Goal: Information Seeking & Learning: Learn about a topic

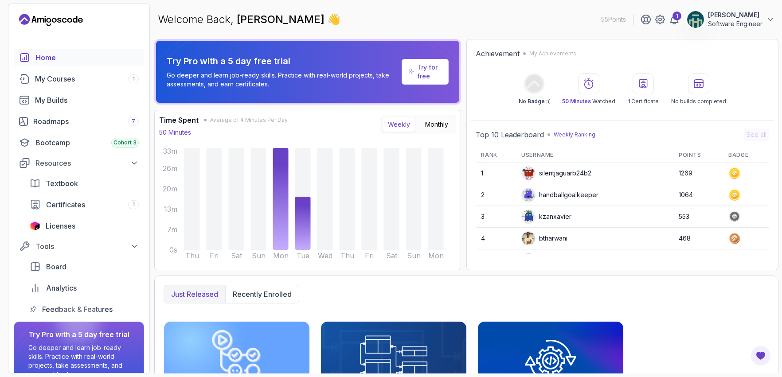
click at [352, 35] on div "Welcome Back, [PERSON_NAME] 👋 55 Points 1 [PERSON_NAME] Software Engineer" at bounding box center [466, 20] width 624 height 32
click at [69, 79] on div "My Courses 1" at bounding box center [87, 79] width 104 height 11
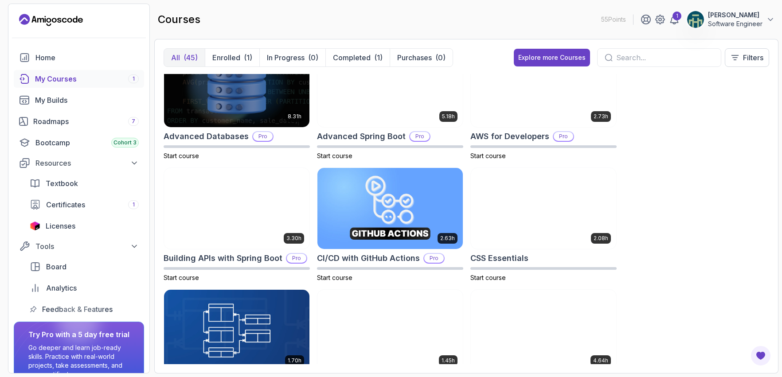
scroll to position [29, 0]
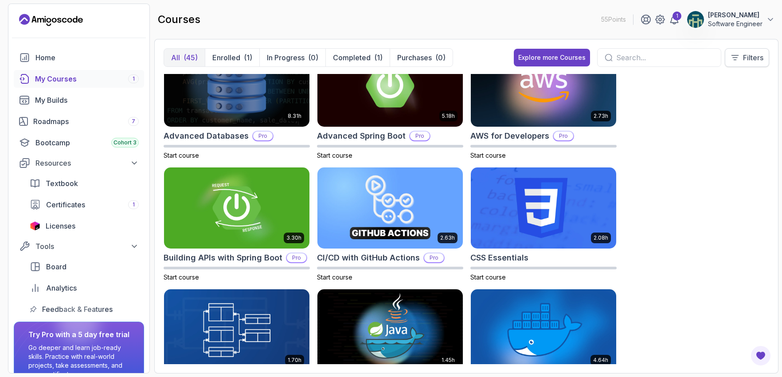
click at [735, 64] on button "Filters" at bounding box center [746, 57] width 44 height 19
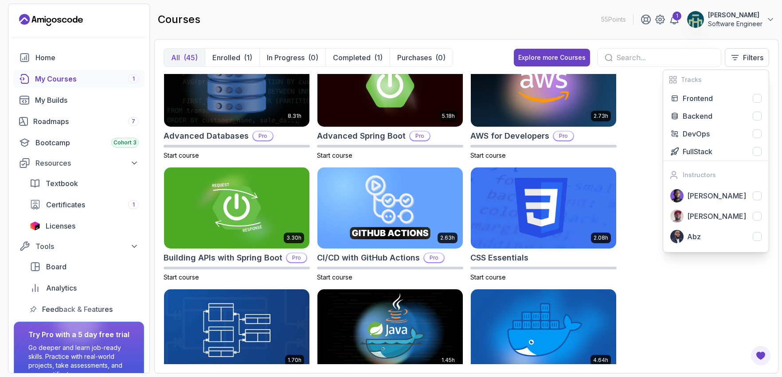
click at [651, 181] on div "8.31h Advanced Databases Pro Start course 5.18h Advanced Spring Boot Pro Start …" at bounding box center [466, 219] width 605 height 290
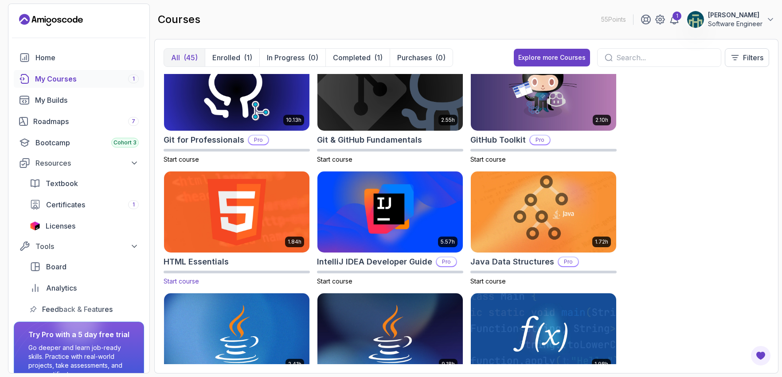
scroll to position [379, 0]
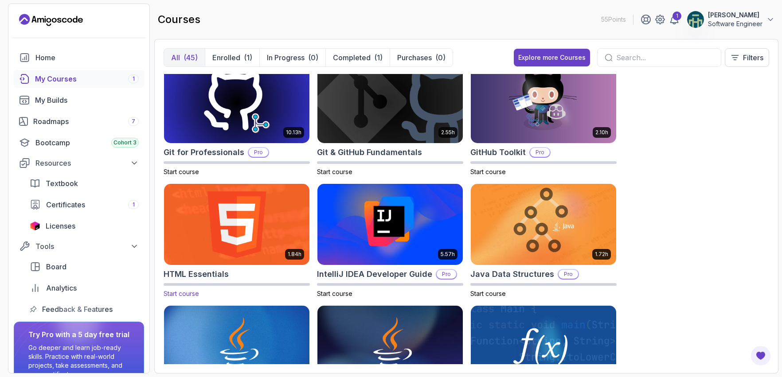
click at [255, 205] on img at bounding box center [236, 225] width 152 height 86
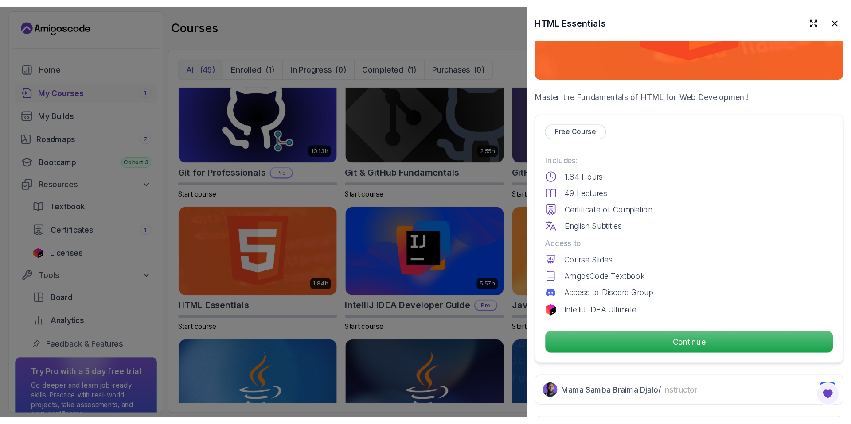
scroll to position [138, 0]
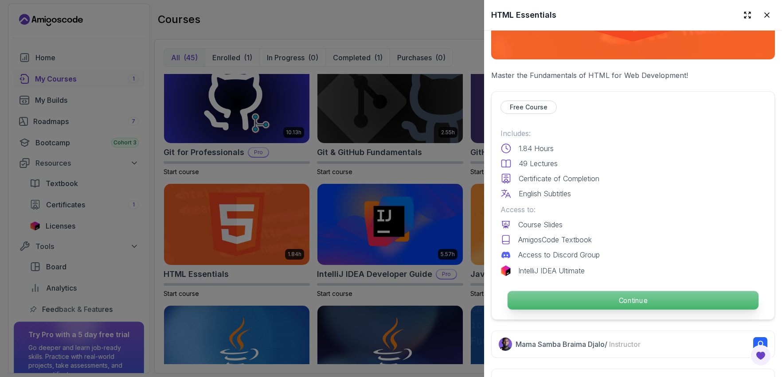
click at [613, 295] on p "Continue" at bounding box center [632, 300] width 251 height 19
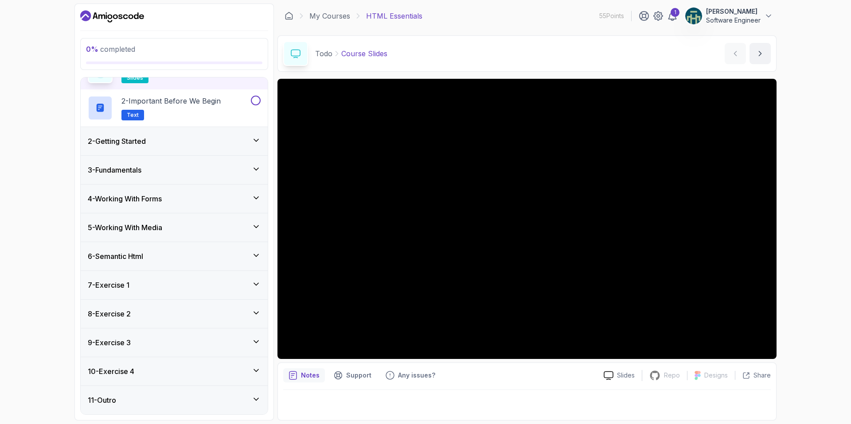
scroll to position [37, 0]
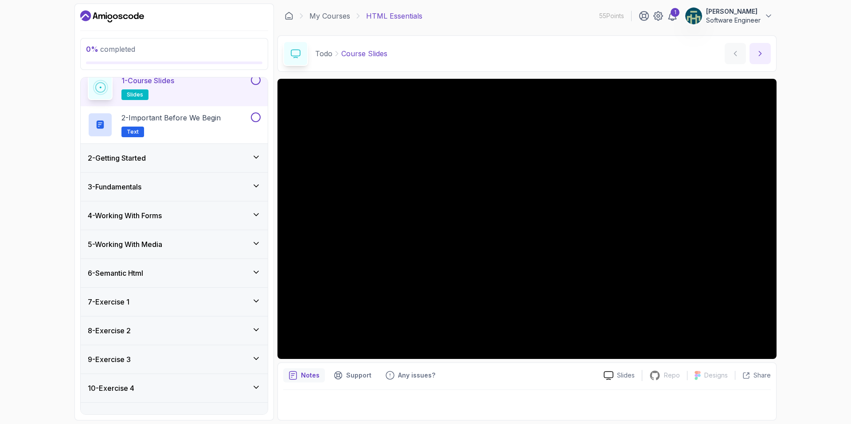
click at [760, 50] on icon "next content" at bounding box center [759, 53] width 9 height 9
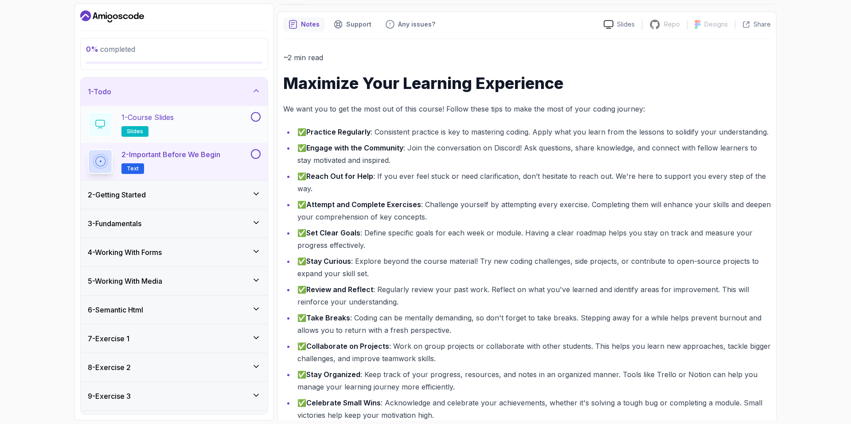
click at [256, 119] on button at bounding box center [256, 117] width 10 height 10
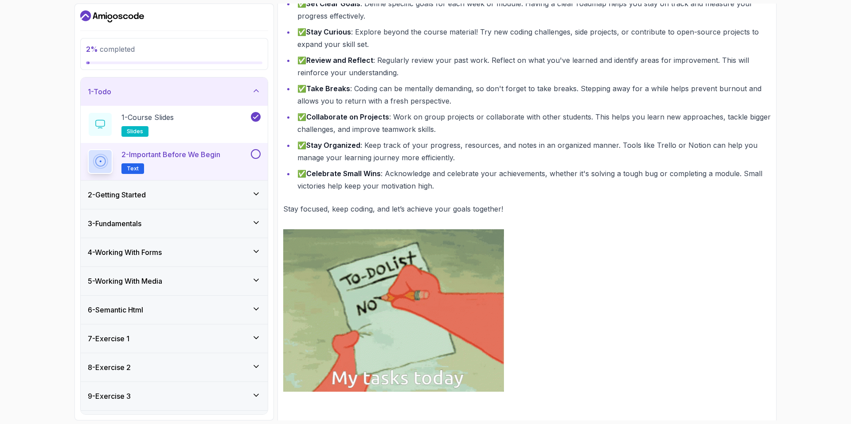
scroll to position [300, 0]
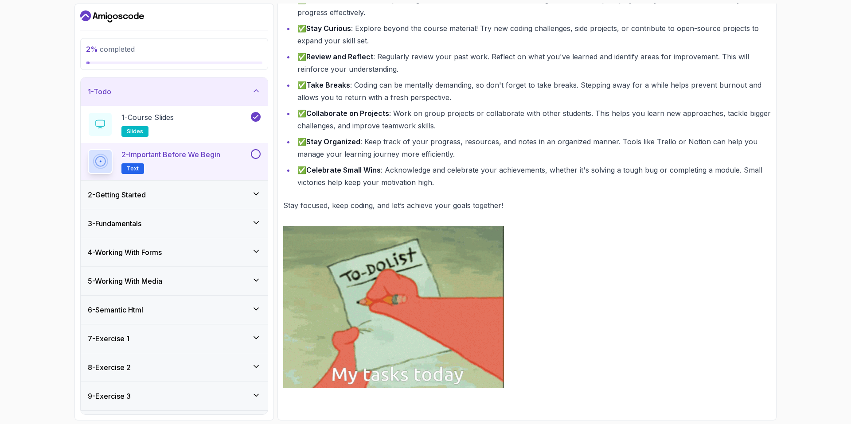
click at [254, 152] on button at bounding box center [256, 154] width 10 height 10
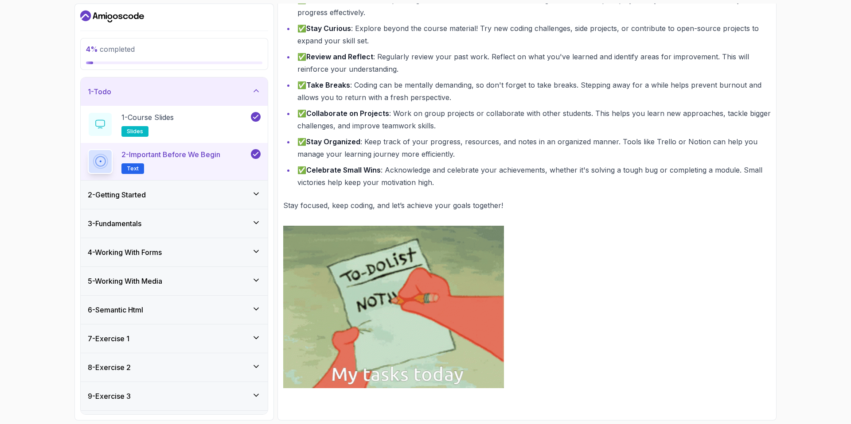
click at [241, 192] on div "2 - Getting Started" at bounding box center [174, 195] width 173 height 11
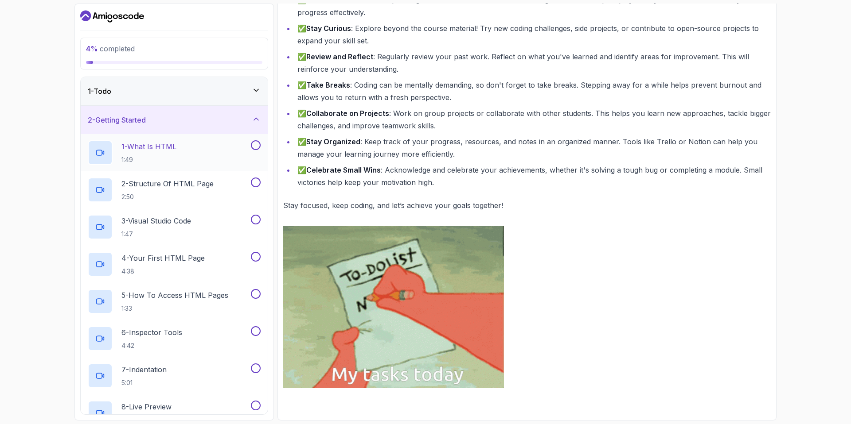
click at [202, 149] on div "1 - What Is HTML 1:49" at bounding box center [168, 152] width 161 height 25
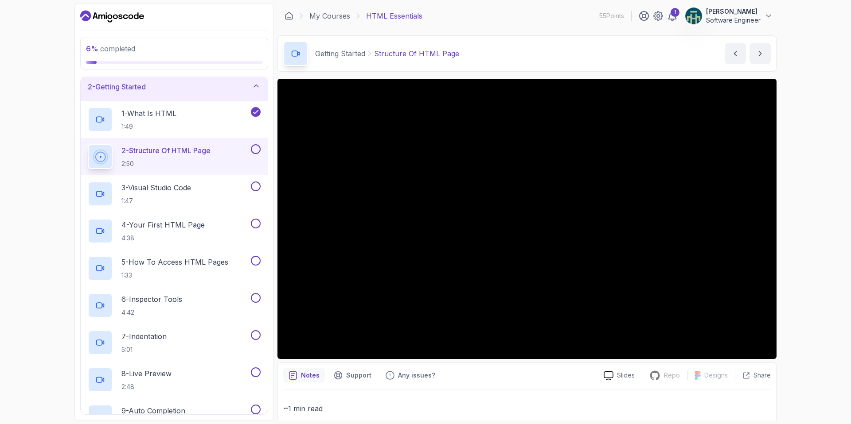
scroll to position [73, 0]
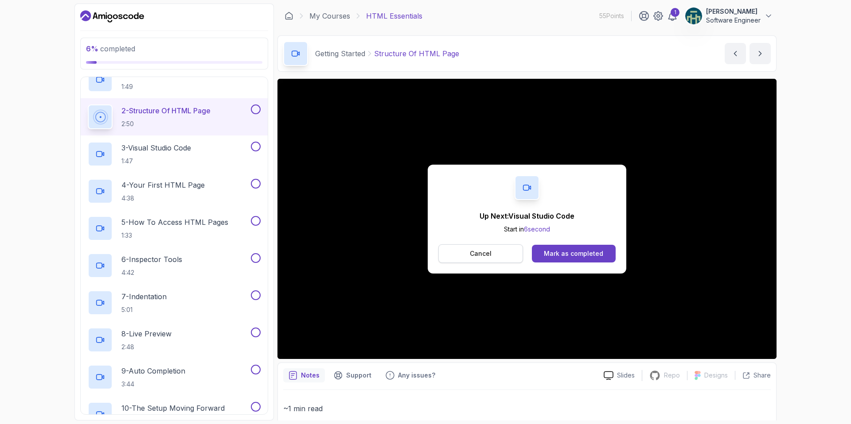
click at [490, 249] on button "Cancel" at bounding box center [480, 254] width 85 height 19
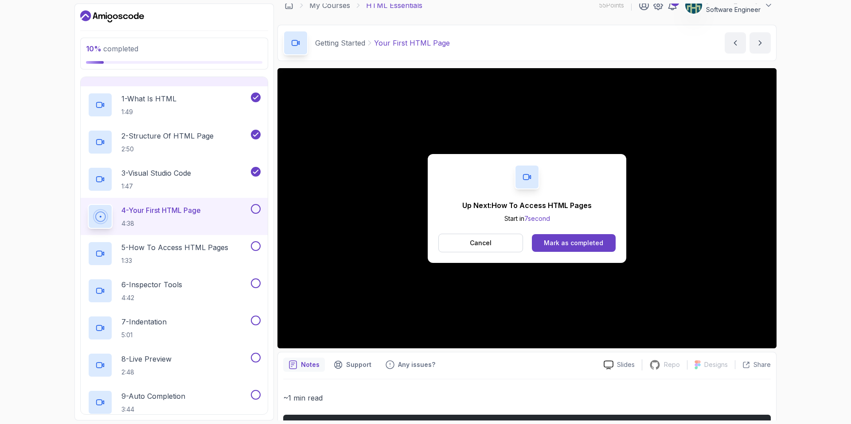
scroll to position [31, 0]
